Goal: Navigation & Orientation: Find specific page/section

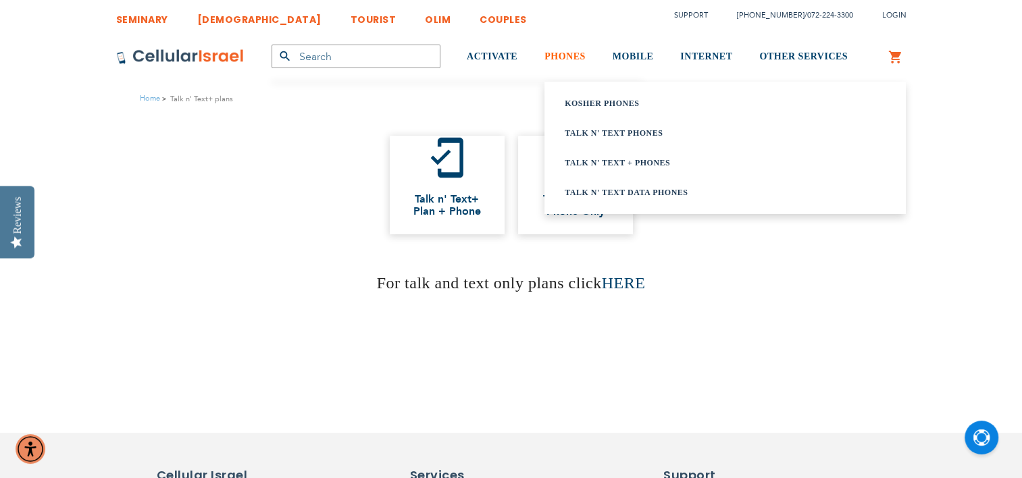
click at [560, 58] on span "PHONES" at bounding box center [564, 56] width 41 height 10
